Goal: Task Accomplishment & Management: Manage account settings

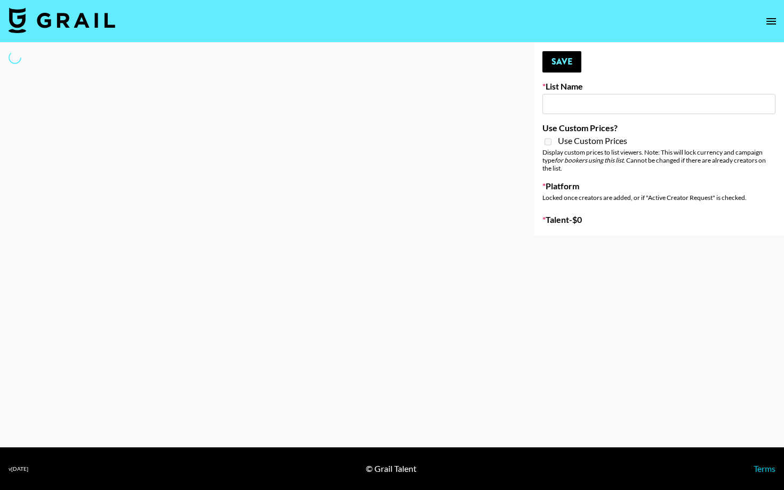
type input "Nickleback - Rockstar IG"
select select "Song"
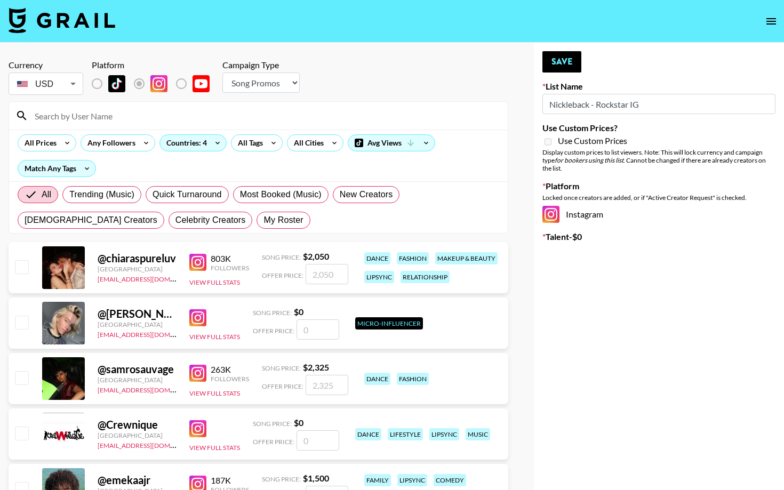
click at [138, 118] on input at bounding box center [264, 115] width 473 height 17
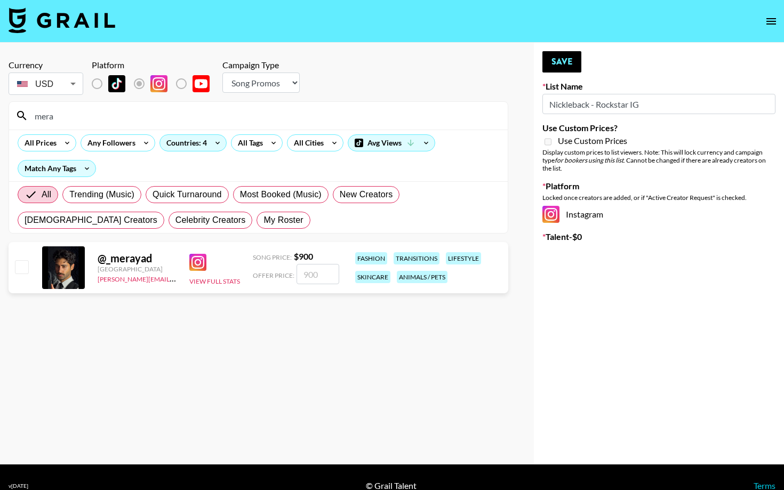
type input "mera"
click at [17, 266] on input "checkbox" at bounding box center [21, 266] width 13 height 13
checkbox input "true"
type input "900"
click at [631, 280] on textarea at bounding box center [665, 281] width 176 height 20
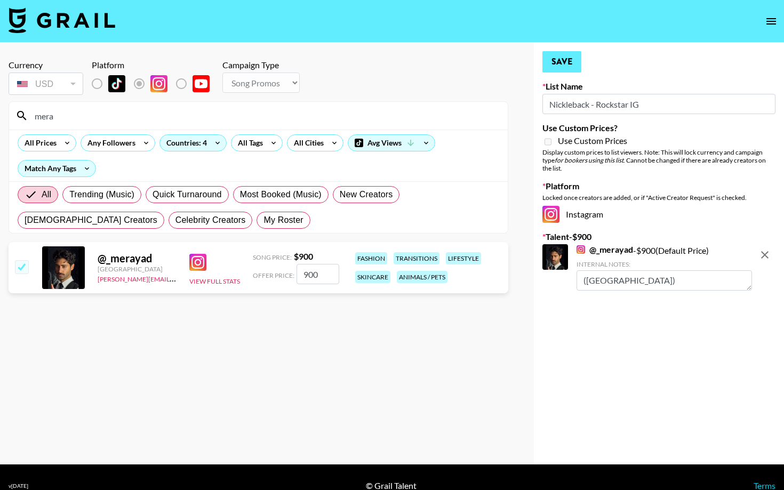
type textarea "([GEOGRAPHIC_DATA])"
click at [570, 67] on button "Save" at bounding box center [562, 61] width 39 height 21
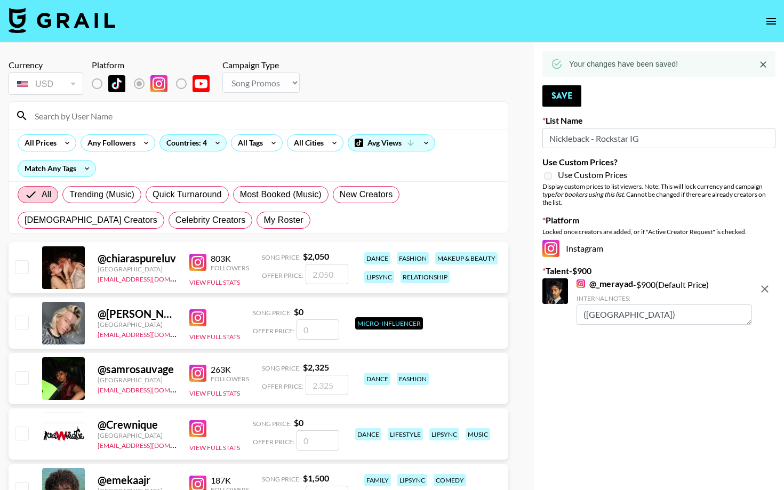
click at [564, 59] on div "Your changes have been saved!" at bounding box center [659, 64] width 233 height 26
